Goal: Transaction & Acquisition: Download file/media

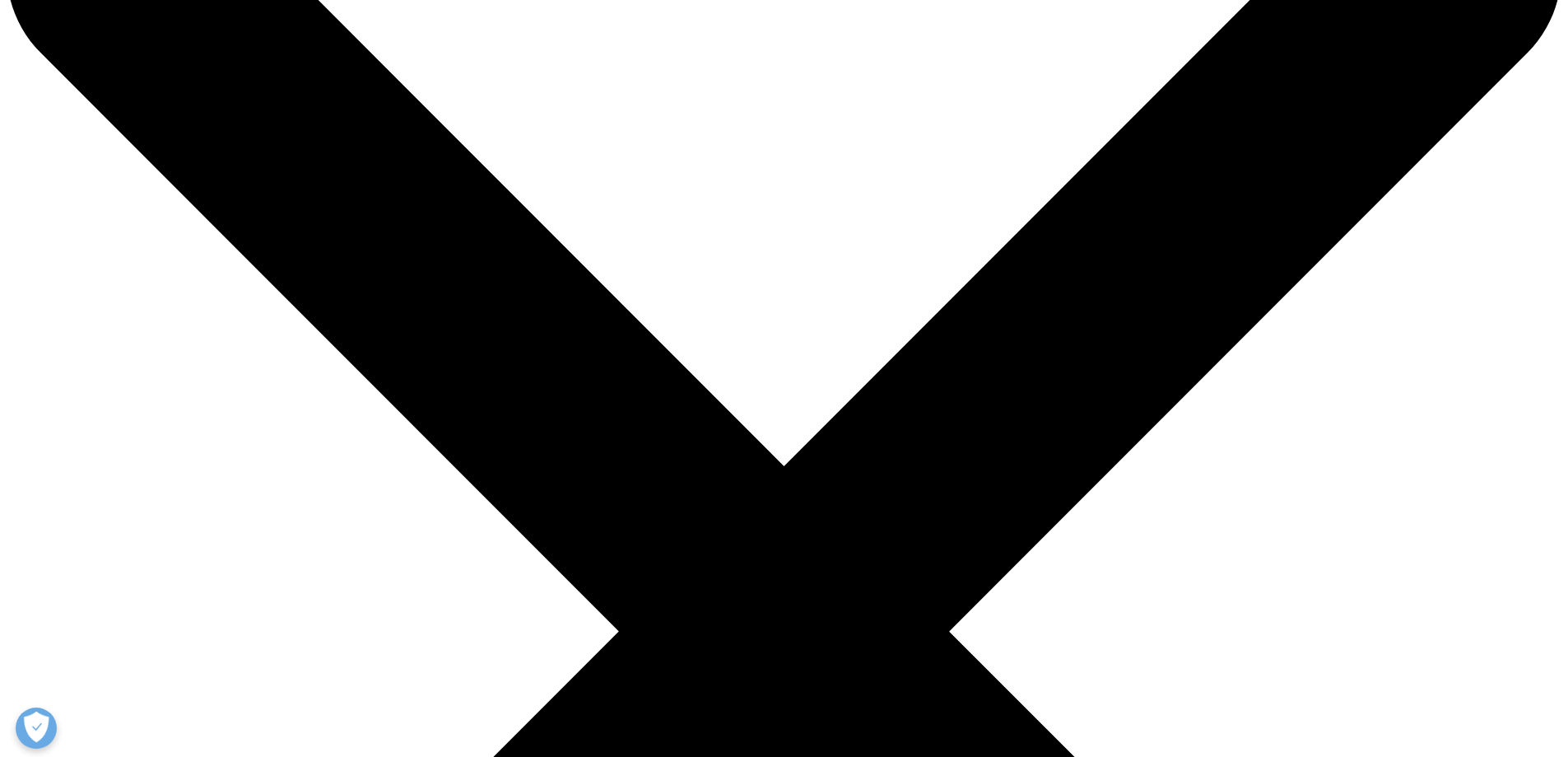
scroll to position [412, 0]
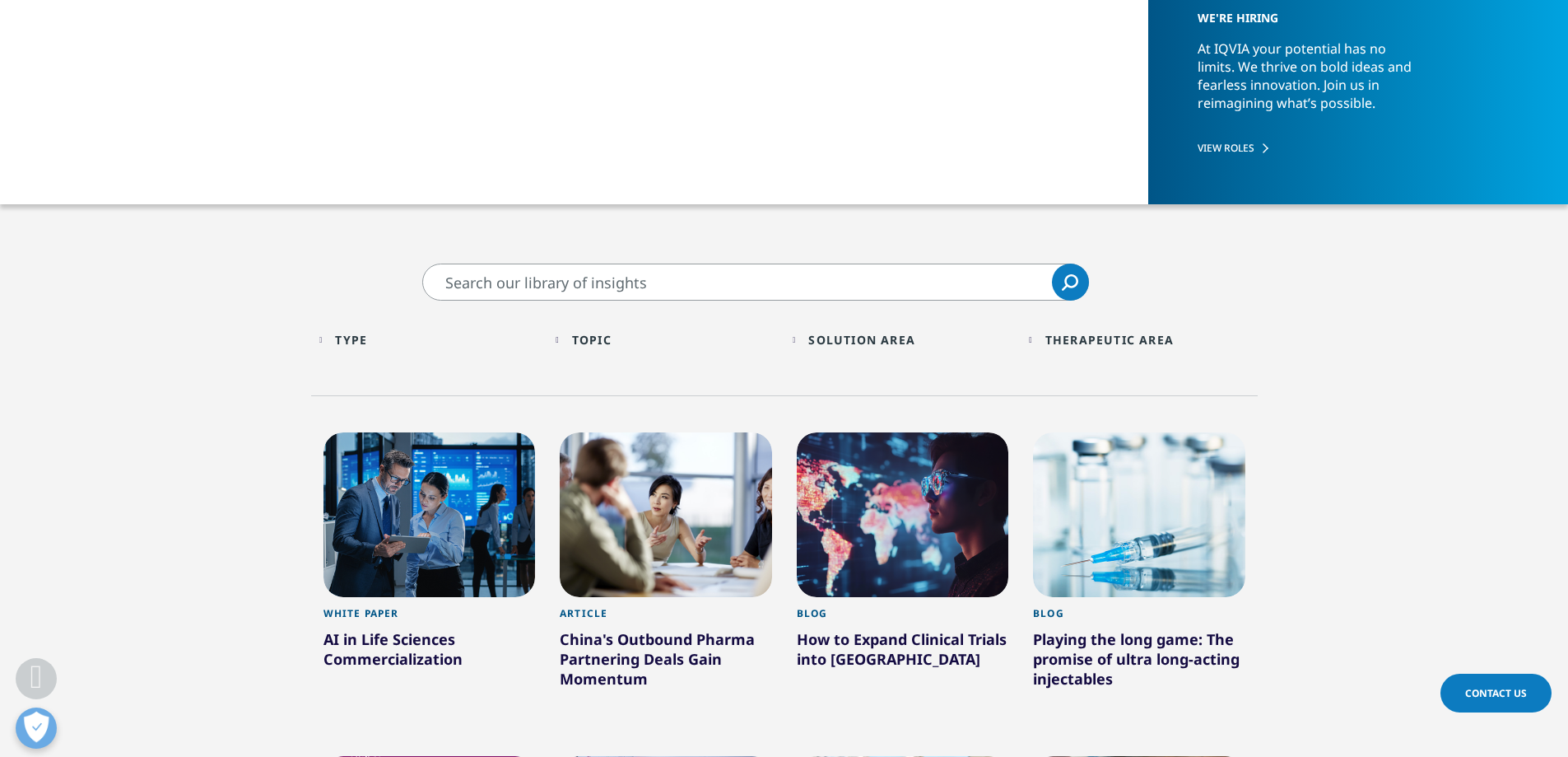
click at [348, 341] on div "Type" at bounding box center [350, 340] width 32 height 16
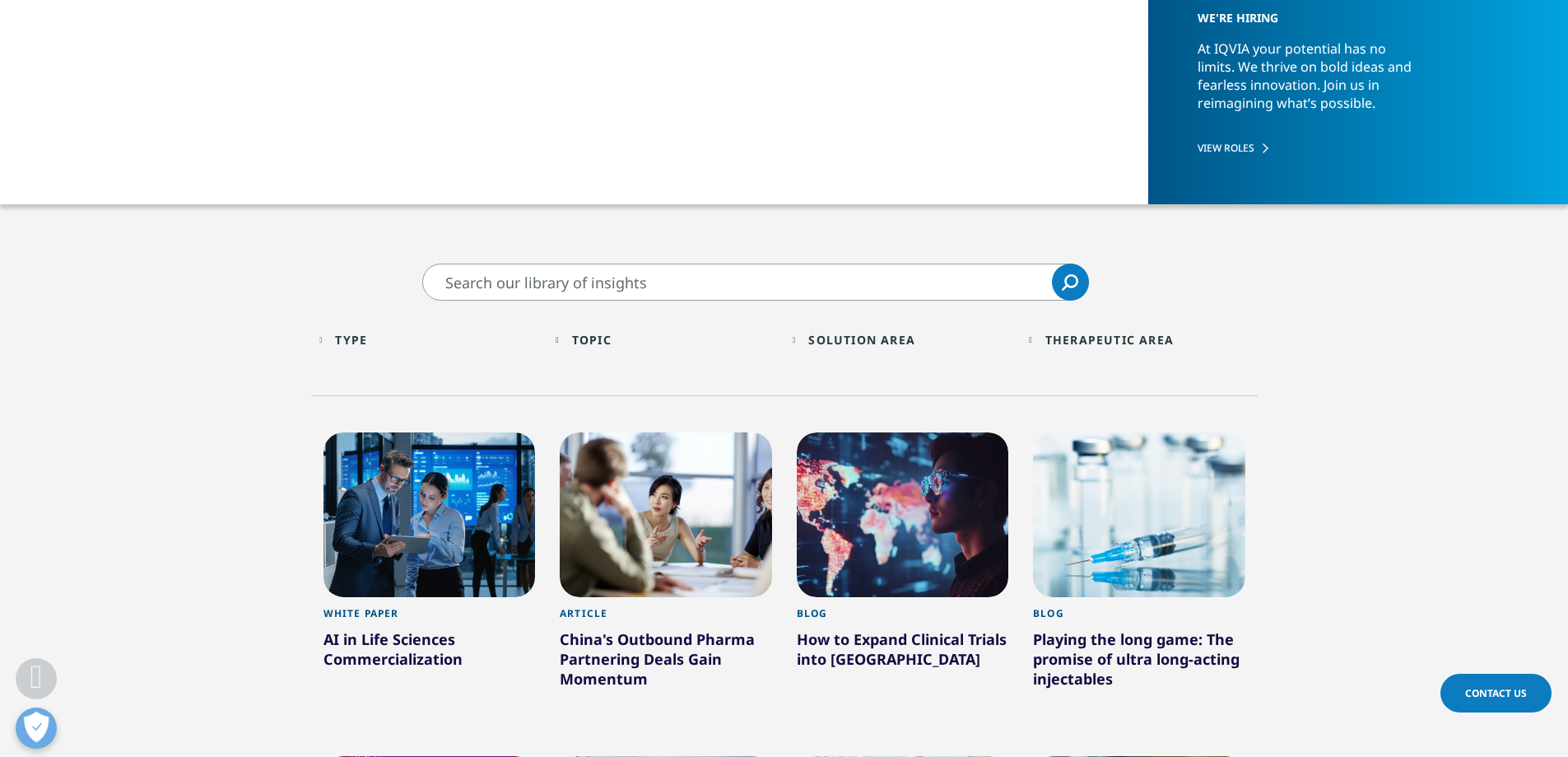
click at [392, 515] on div at bounding box center [430, 514] width 212 height 165
click at [446, 503] on div at bounding box center [430, 514] width 212 height 165
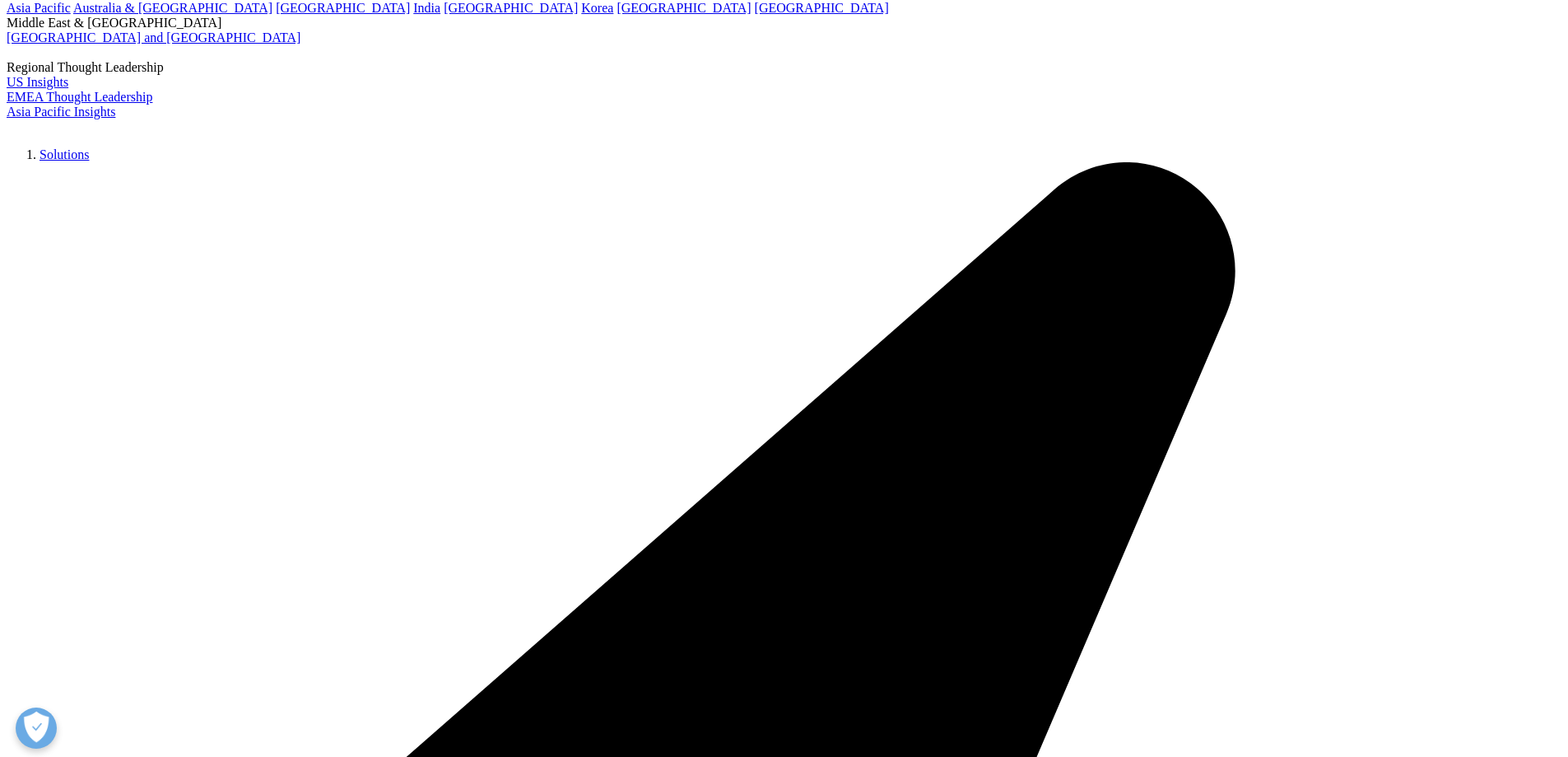
scroll to position [330, 0]
